Goal: Task Accomplishment & Management: Use online tool/utility

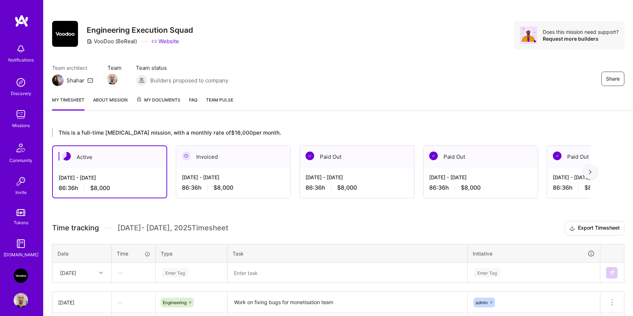
scroll to position [119, 0]
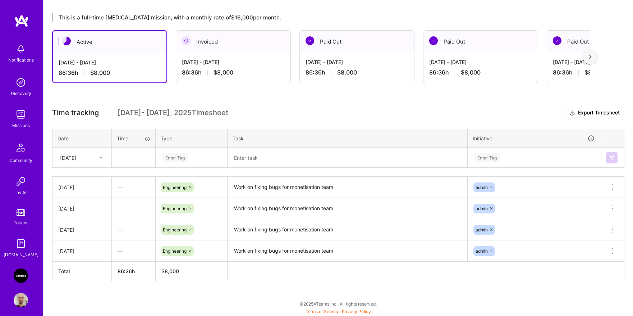
click at [173, 157] on div "Enter Tag" at bounding box center [175, 157] width 27 height 11
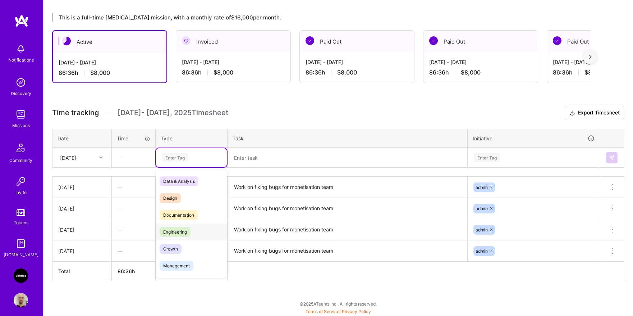
click at [181, 227] on span "Engineering" at bounding box center [175, 232] width 31 height 10
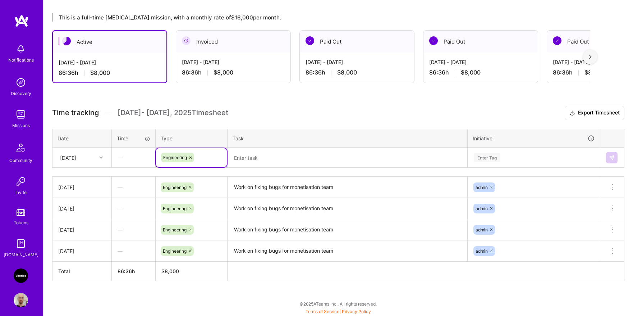
click at [263, 187] on textarea "Work on fixing bugs for monetisation team" at bounding box center [347, 187] width 238 height 20
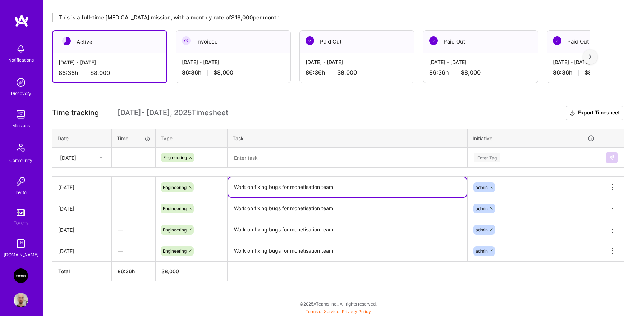
click at [263, 187] on textarea "Work on fixing bugs for monetisation team" at bounding box center [347, 186] width 238 height 19
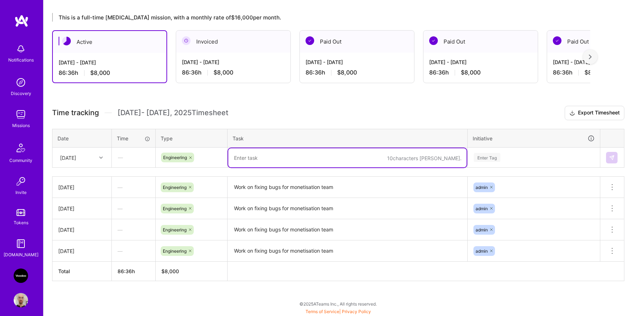
click at [279, 159] on textarea at bounding box center [347, 157] width 238 height 19
paste textarea "Work on fixing bugs for monetisation team"
type textarea "Work on fixing bugs for monetisation team"
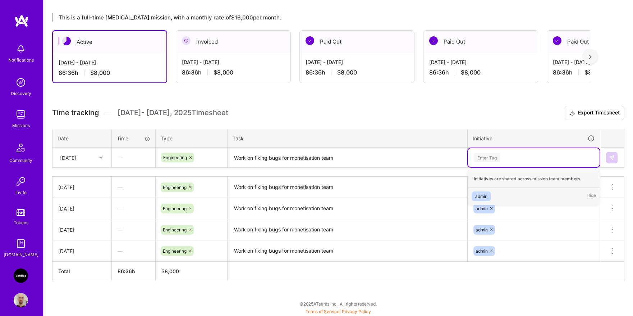
click at [477, 162] on div "Enter Tag" at bounding box center [534, 157] width 132 height 19
click at [486, 196] on div "admin" at bounding box center [481, 196] width 12 height 8
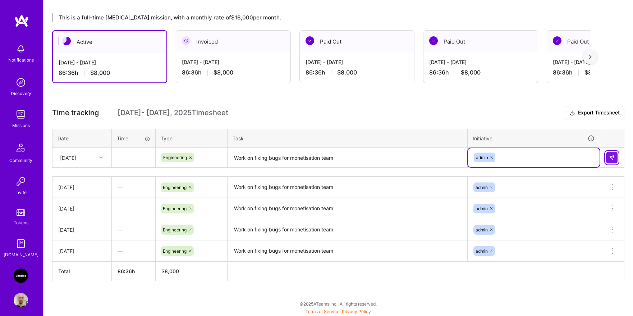
click at [614, 158] on img at bounding box center [612, 158] width 6 height 6
